Goal: Task Accomplishment & Management: Manage account settings

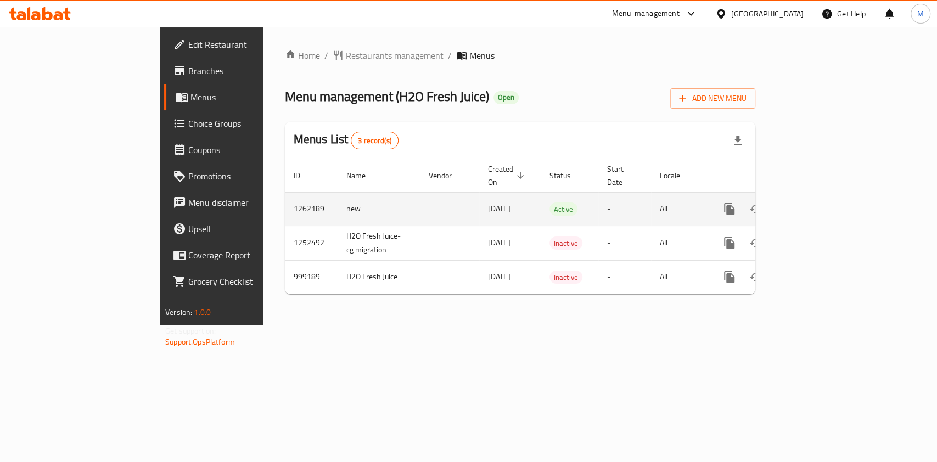
click at [815, 203] on icon "enhanced table" at bounding box center [808, 209] width 13 height 13
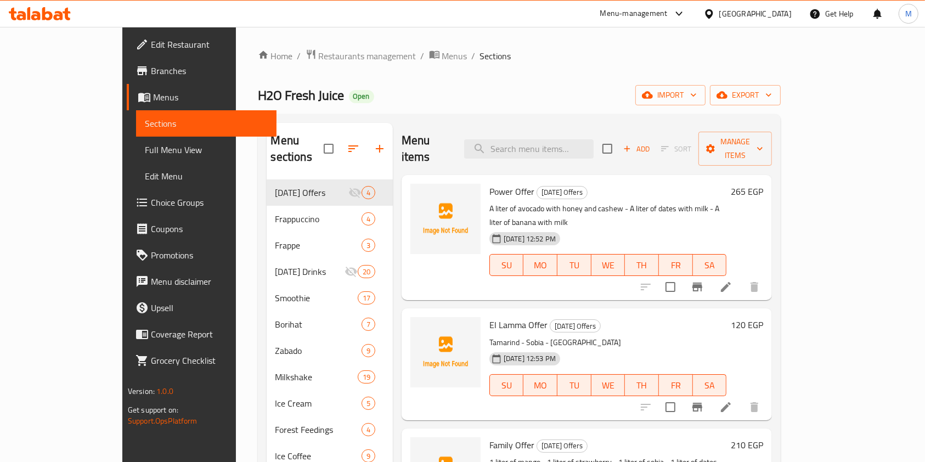
click at [589, 130] on div "Menu items Add Sort Manage items" at bounding box center [587, 149] width 371 height 52
click at [586, 139] on input "search" at bounding box center [529, 148] width 130 height 19
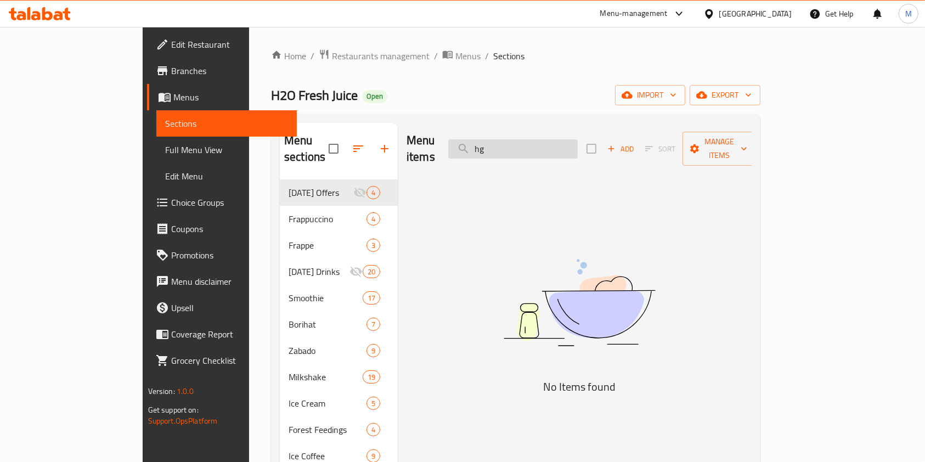
type input "h"
type input "ا"
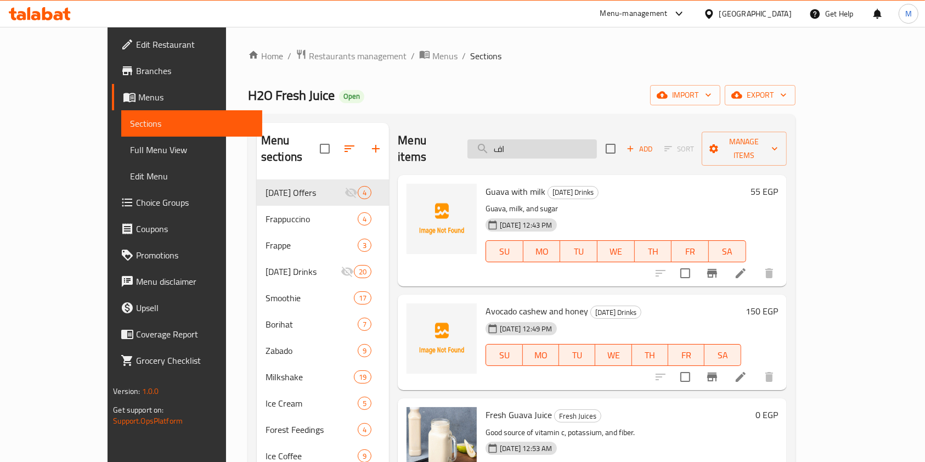
type input "ا"
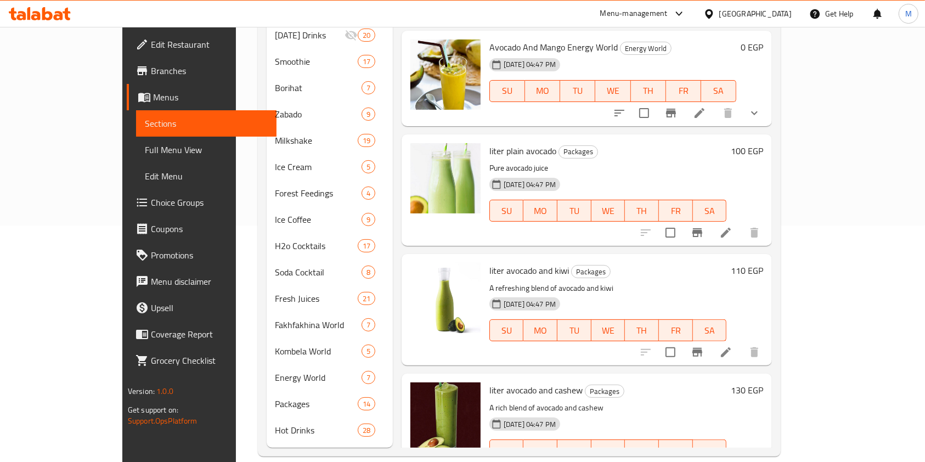
scroll to position [910, 0]
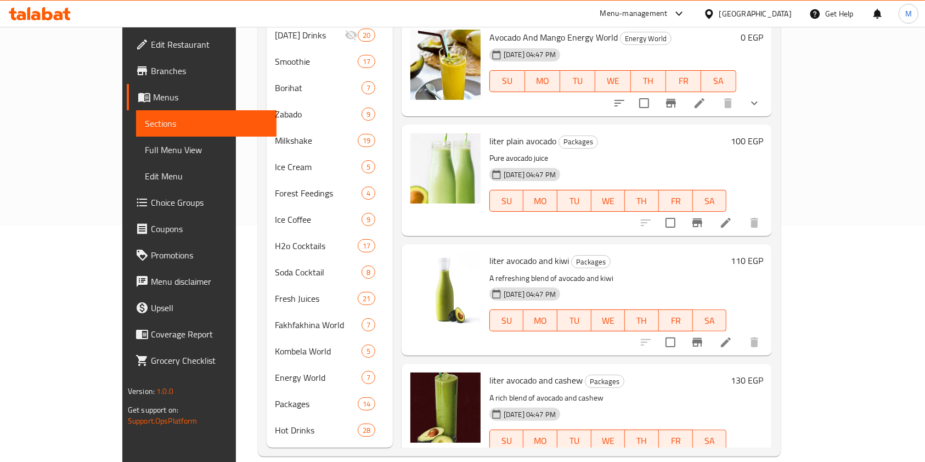
type input "avoc"
click at [704, 456] on icon "Branch-specific-item" at bounding box center [697, 462] width 13 height 13
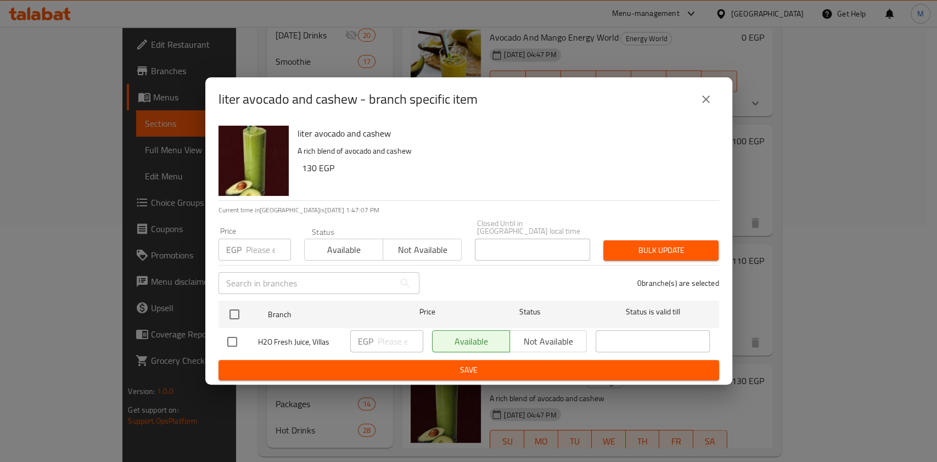
click at [711, 106] on icon "close" at bounding box center [705, 99] width 13 height 13
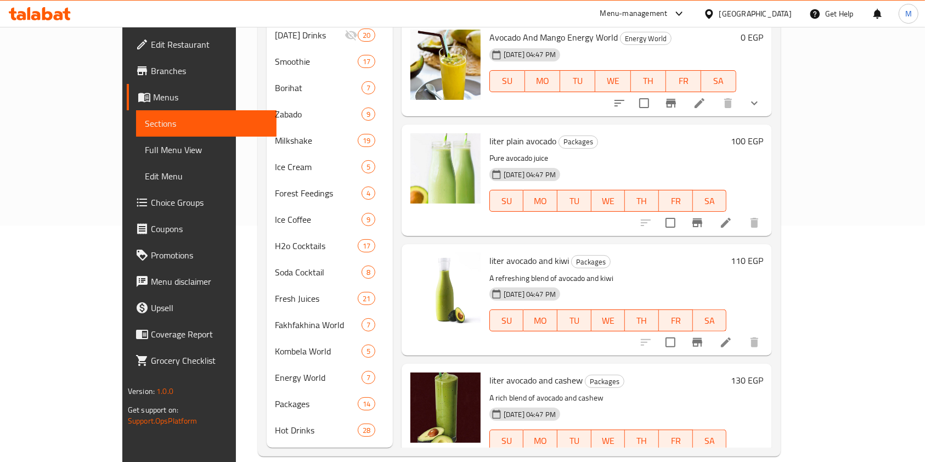
click at [742, 453] on li at bounding box center [726, 463] width 31 height 20
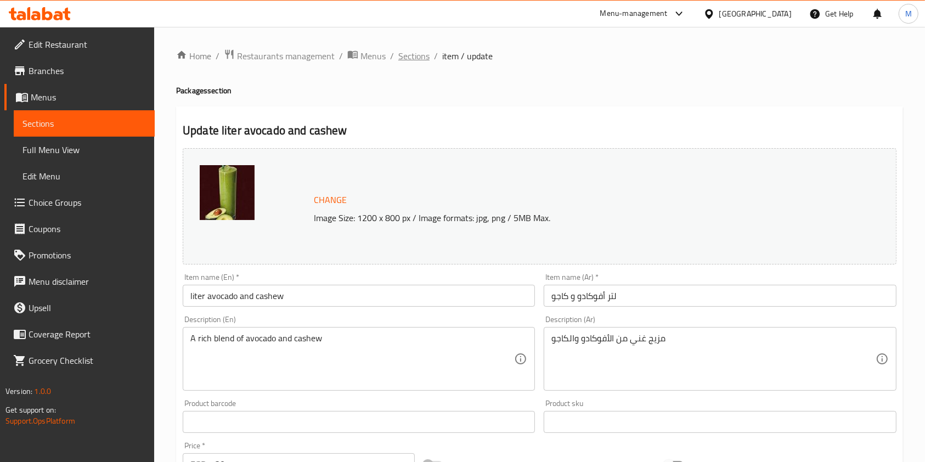
click at [420, 54] on span "Sections" at bounding box center [413, 55] width 31 height 13
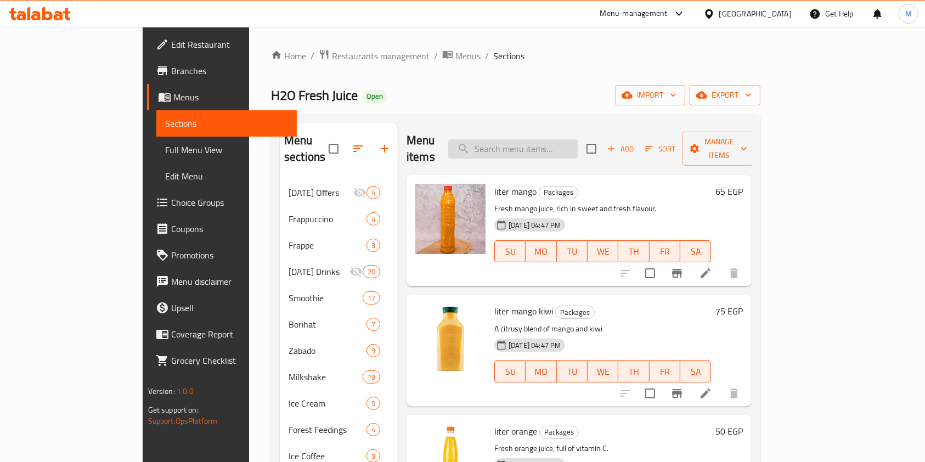
click at [565, 142] on input "search" at bounding box center [513, 148] width 130 height 19
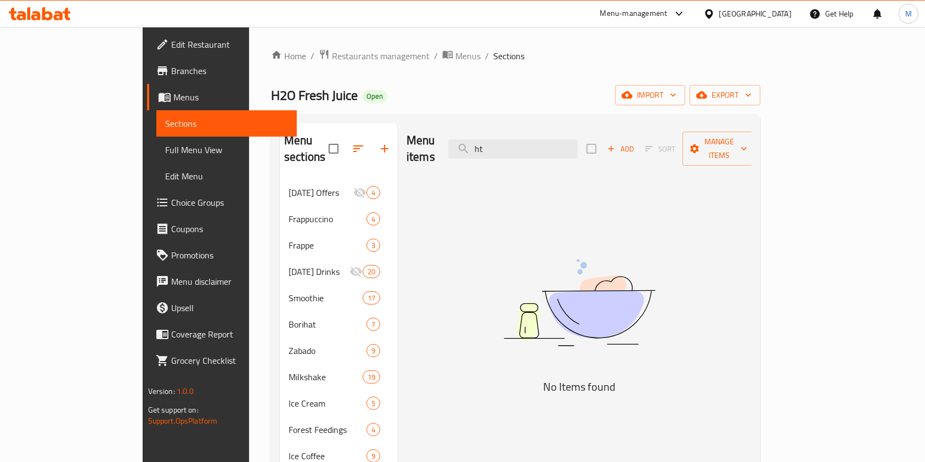
type input "h"
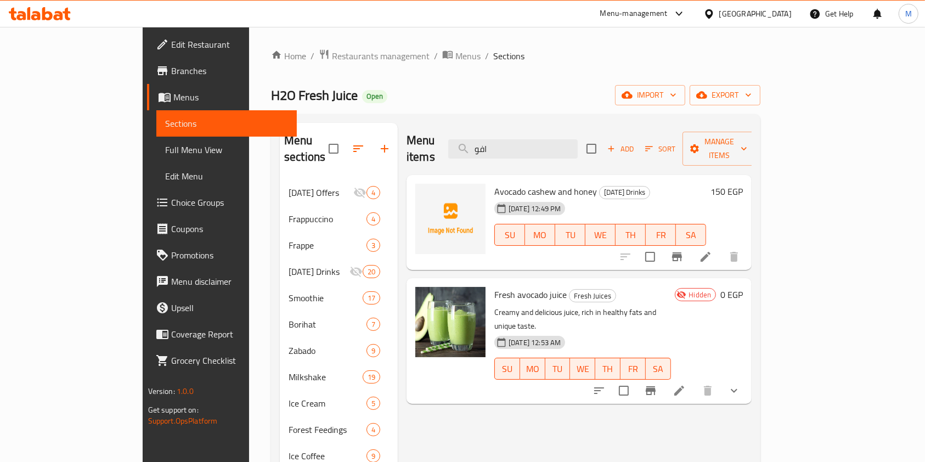
type input "افو"
click at [171, 64] on span "Branches" at bounding box center [229, 70] width 117 height 13
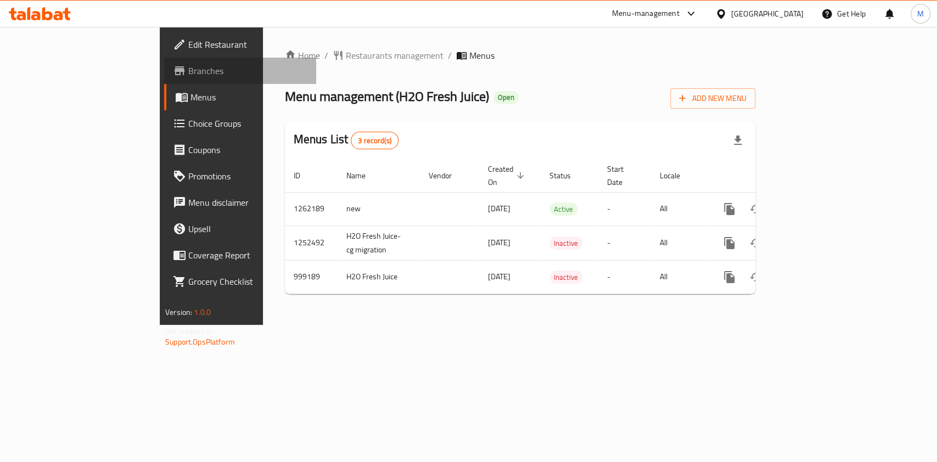
drag, startPoint x: 0, startPoint y: 0, endPoint x: 53, endPoint y: 77, distance: 93.5
click at [188, 77] on span "Branches" at bounding box center [247, 70] width 119 height 13
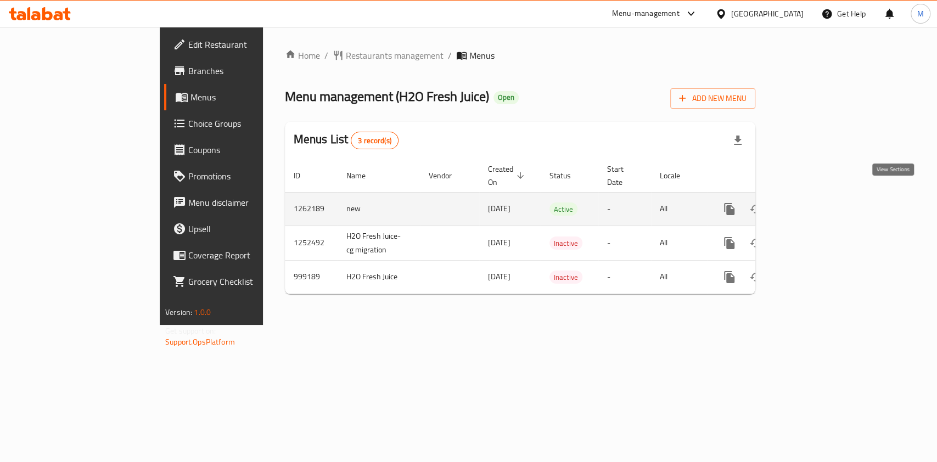
click at [815, 203] on icon "enhanced table" at bounding box center [808, 209] width 13 height 13
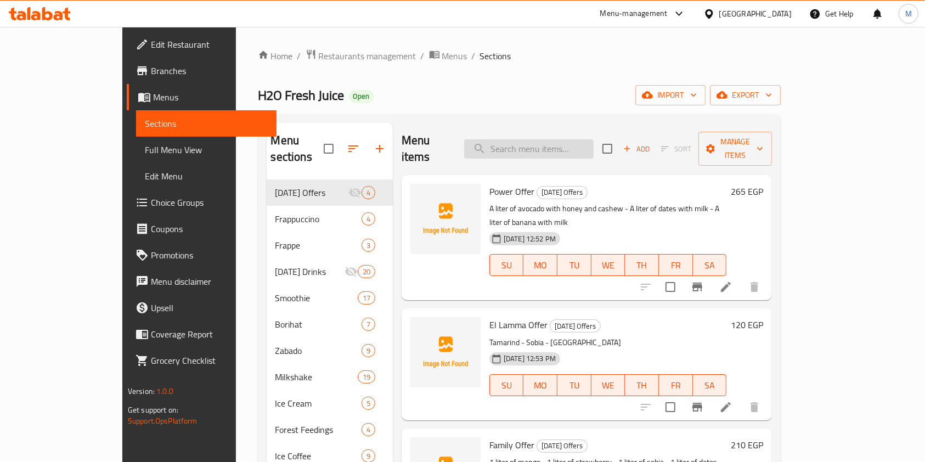
click at [562, 144] on input "search" at bounding box center [529, 148] width 130 height 19
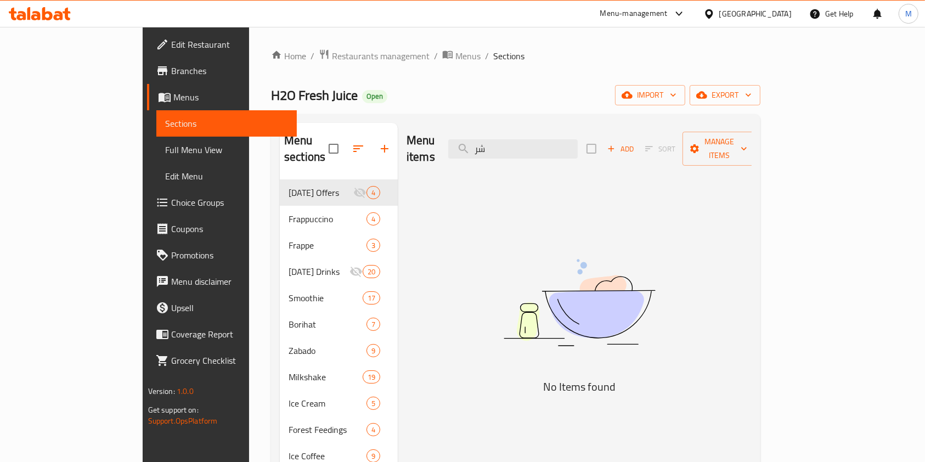
type input "ش"
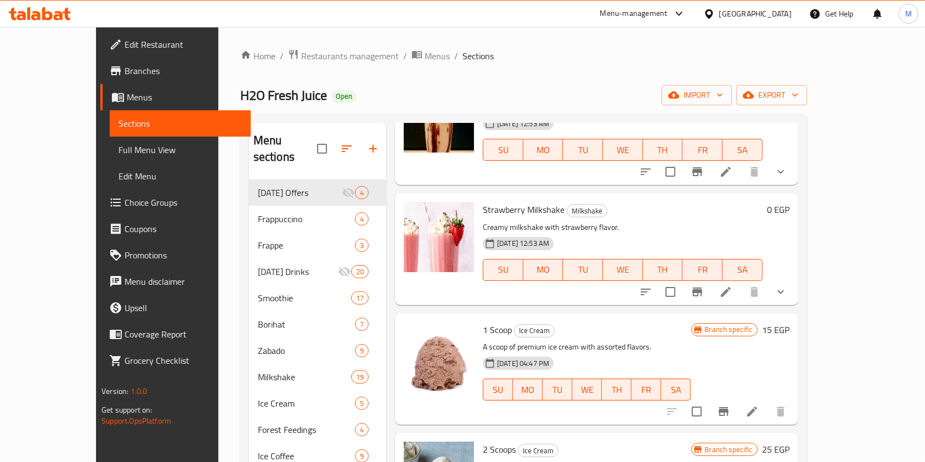
scroll to position [1124, 0]
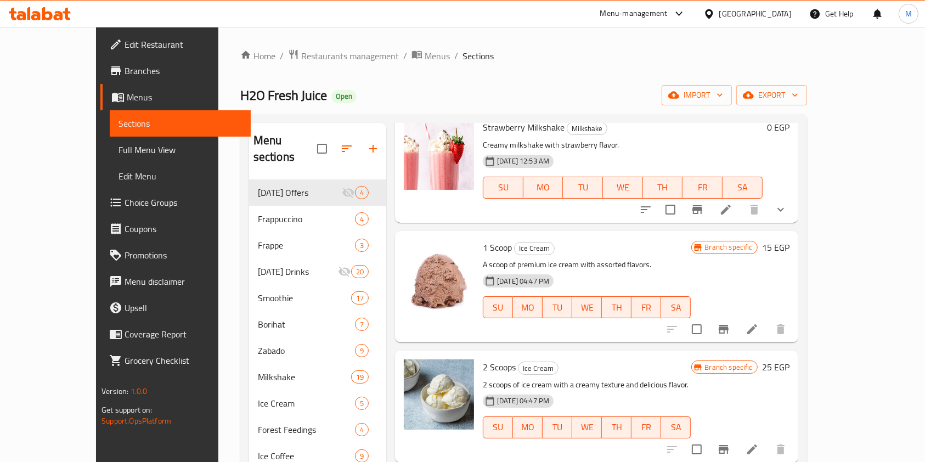
type input "avo"
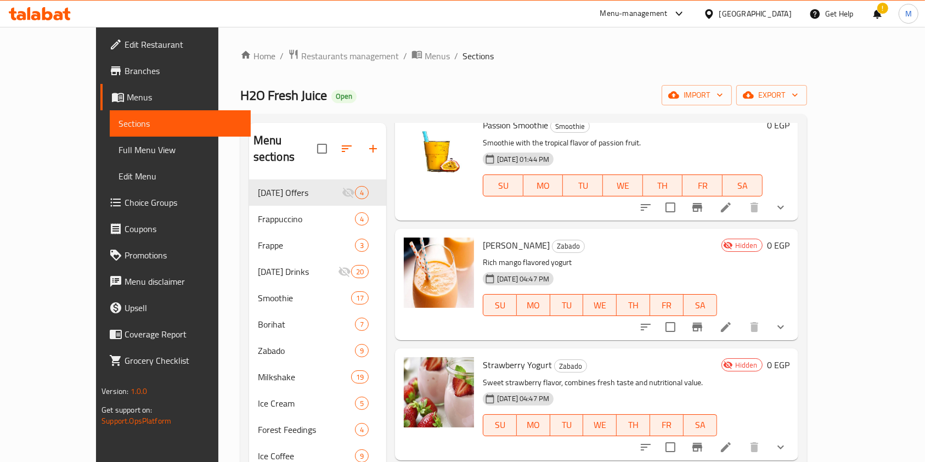
scroll to position [0, 0]
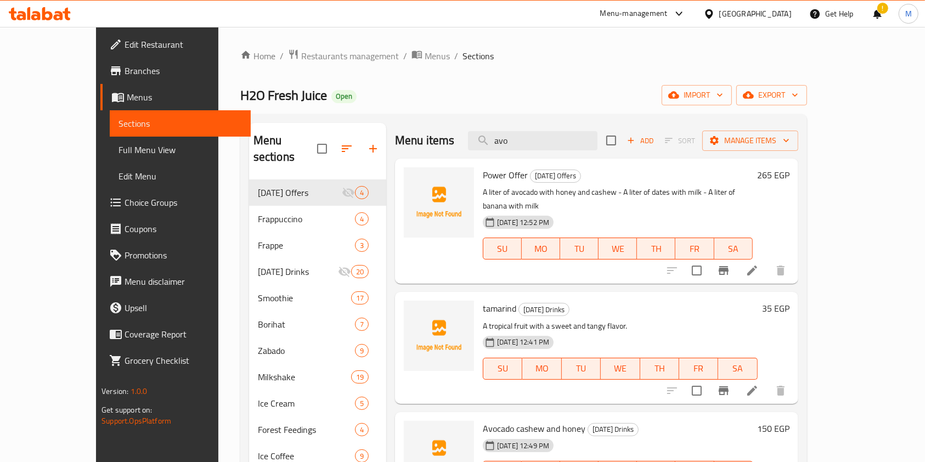
drag, startPoint x: 897, startPoint y: 182, endPoint x: 896, endPoint y: 188, distance: 5.6
click at [807, 187] on div "Menu sections Ramadan Offers 4 Frappuccino 4 Frappe 3 Ramadan Drinks 20 Smoothi…" at bounding box center [523, 403] width 567 height 579
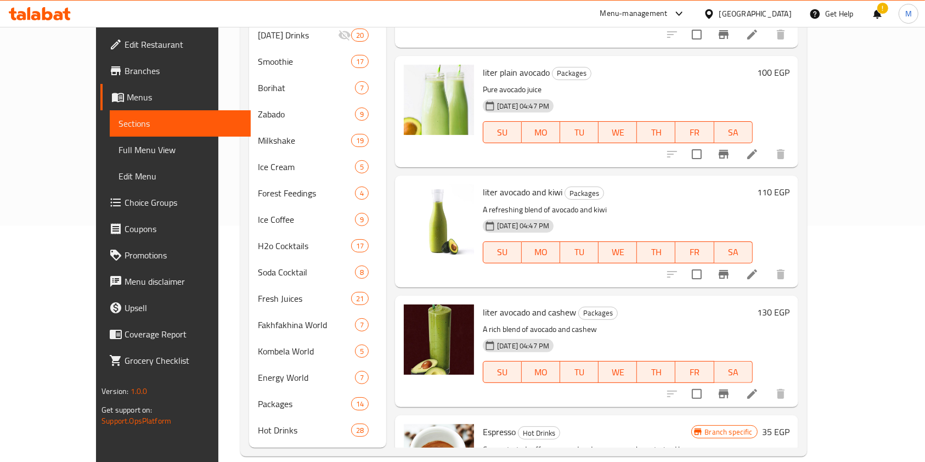
scroll to position [2477, 0]
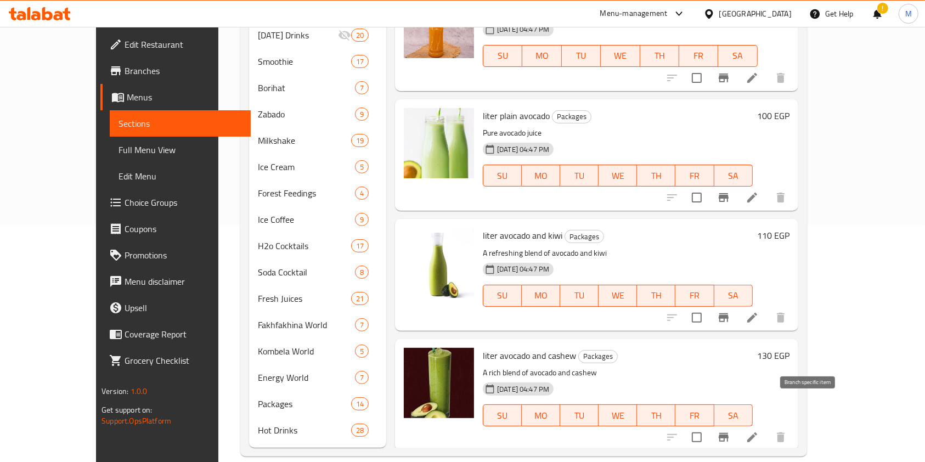
click at [737, 424] on button "Branch-specific-item" at bounding box center [724, 437] width 26 height 26
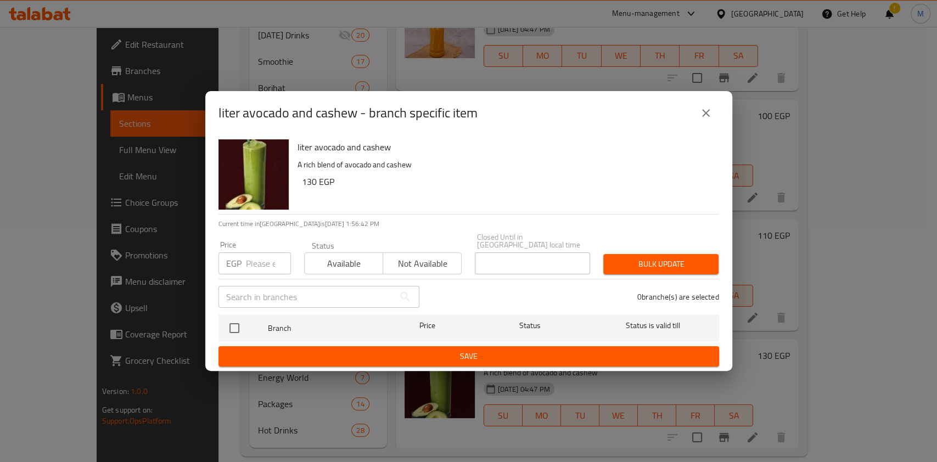
drag, startPoint x: 708, startPoint y: 116, endPoint x: 479, endPoint y: 93, distance: 230.6
click at [706, 117] on icon "close" at bounding box center [705, 112] width 13 height 13
